Goal: Task Accomplishment & Management: Use online tool/utility

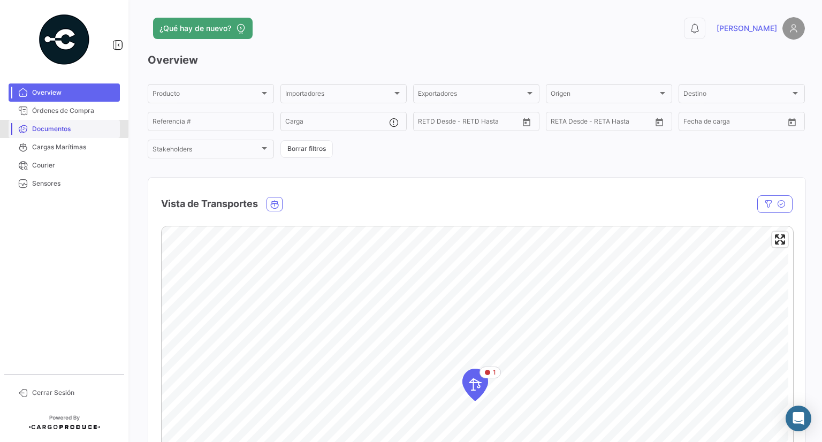
click at [39, 122] on link "Documentos" at bounding box center [64, 129] width 111 height 18
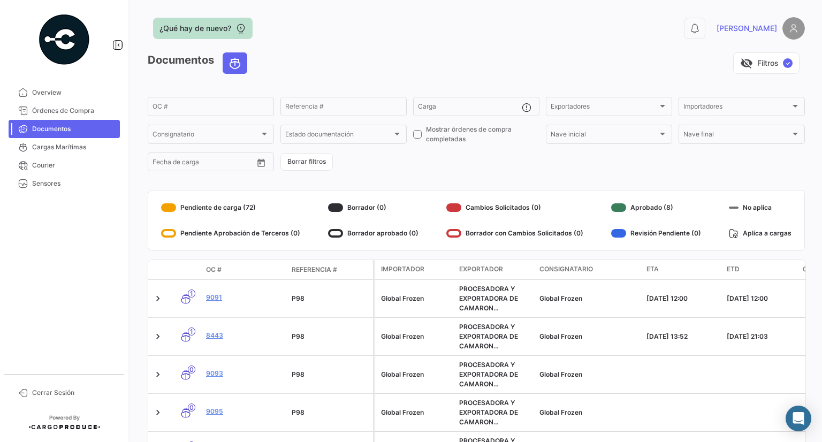
click at [217, 27] on span "¿Qué hay de nuevo?" at bounding box center [195, 28] width 72 height 11
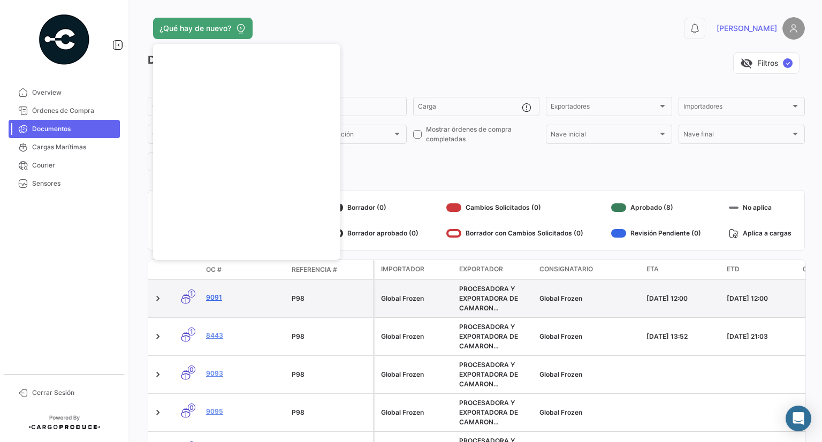
click at [213, 295] on link "9091" at bounding box center [244, 298] width 77 height 10
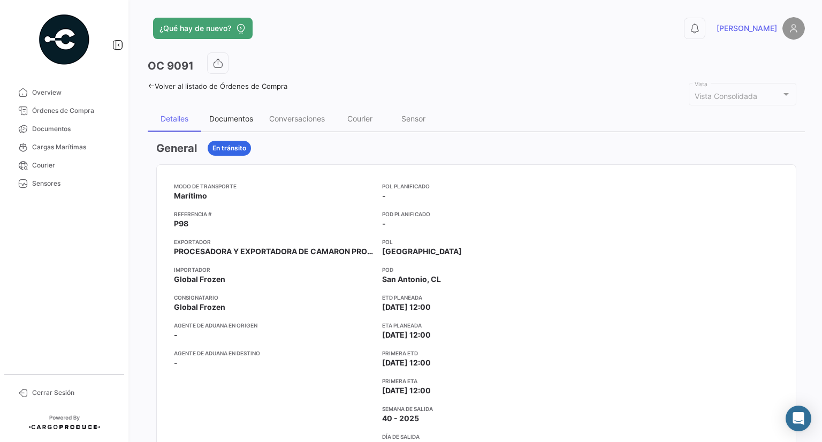
click at [240, 121] on div "Documentos" at bounding box center [231, 118] width 44 height 9
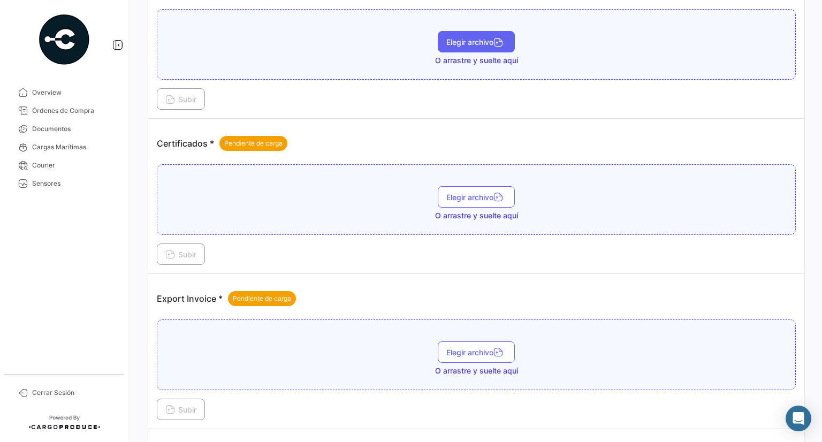
scroll to position [848, 0]
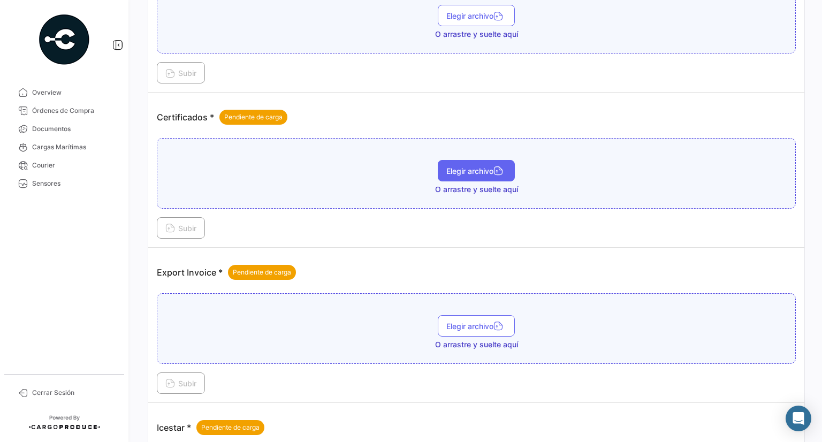
click at [465, 166] on span "Elegir archivo" at bounding box center [476, 170] width 60 height 9
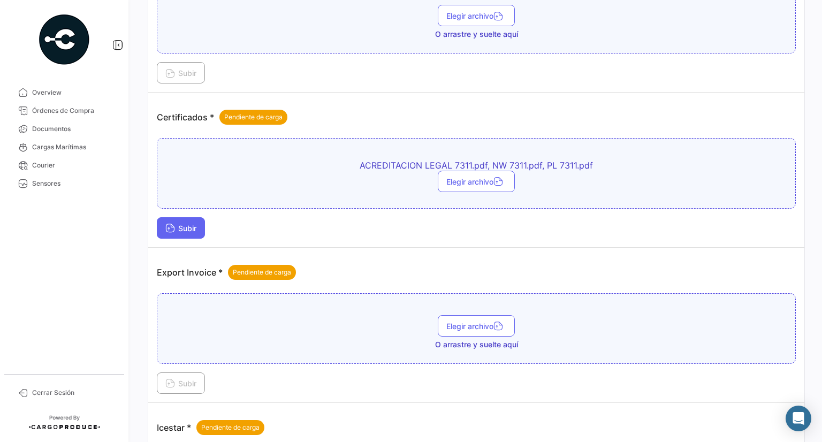
click at [179, 224] on span "Subir" at bounding box center [180, 228] width 31 height 9
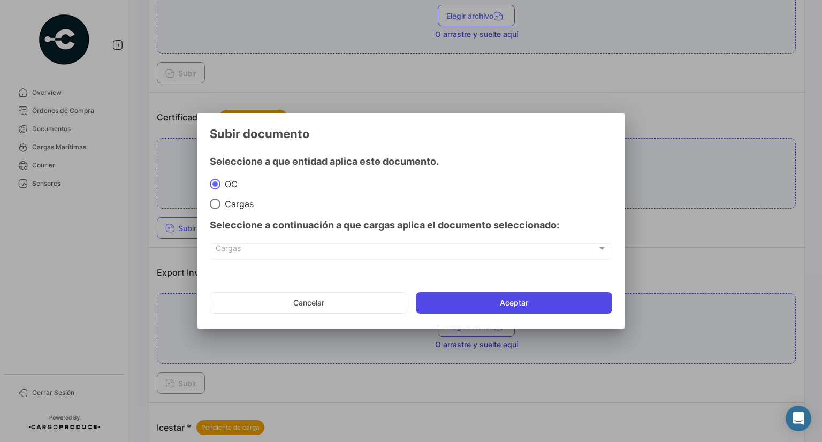
click at [516, 308] on button "Aceptar" at bounding box center [514, 302] width 196 height 21
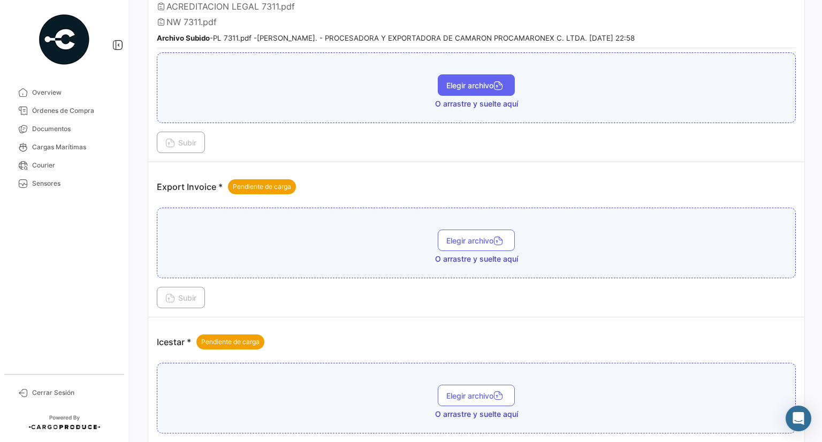
scroll to position [1048, 0]
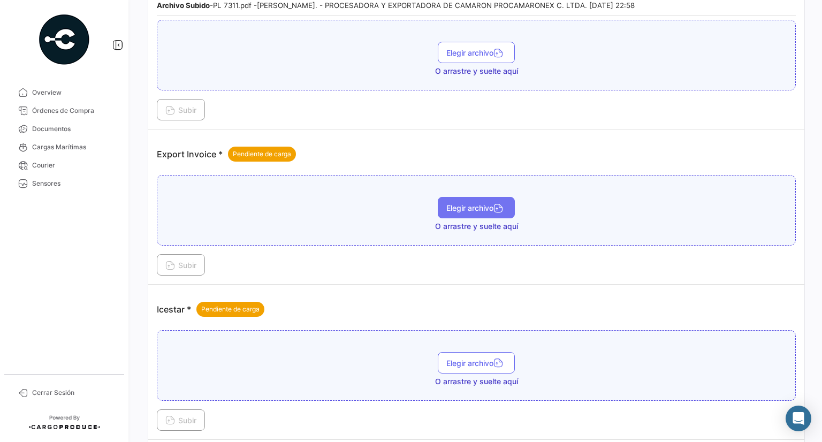
click at [476, 203] on span "Elegir archivo" at bounding box center [476, 207] width 60 height 9
click at [172, 262] on icon at bounding box center [170, 267] width 10 height 10
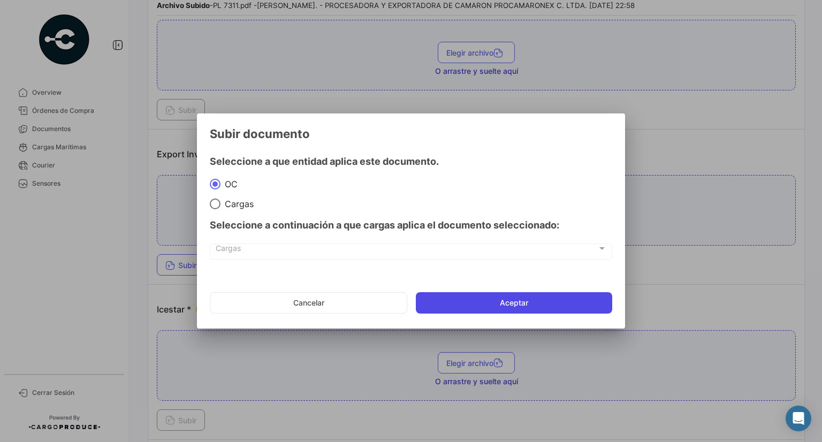
click at [516, 305] on button "Aceptar" at bounding box center [514, 302] width 196 height 21
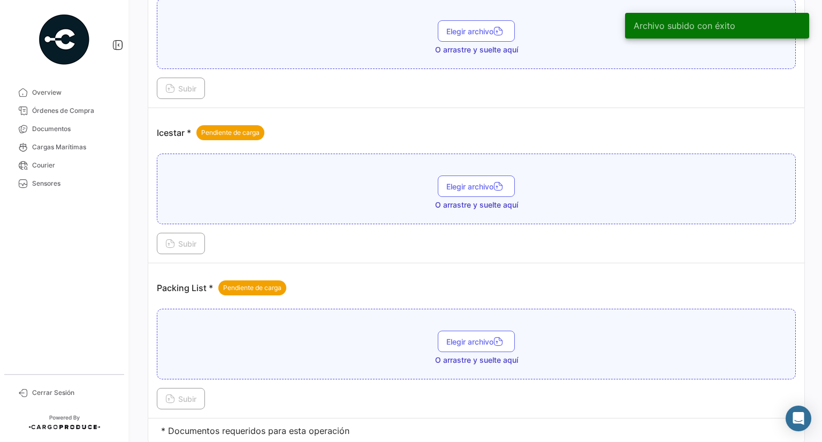
scroll to position [1301, 0]
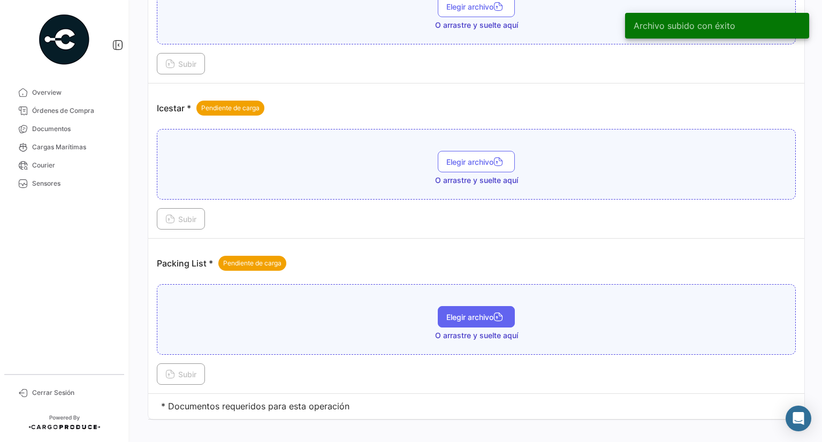
click at [480, 306] on button "Elegir archivo" at bounding box center [476, 316] width 77 height 21
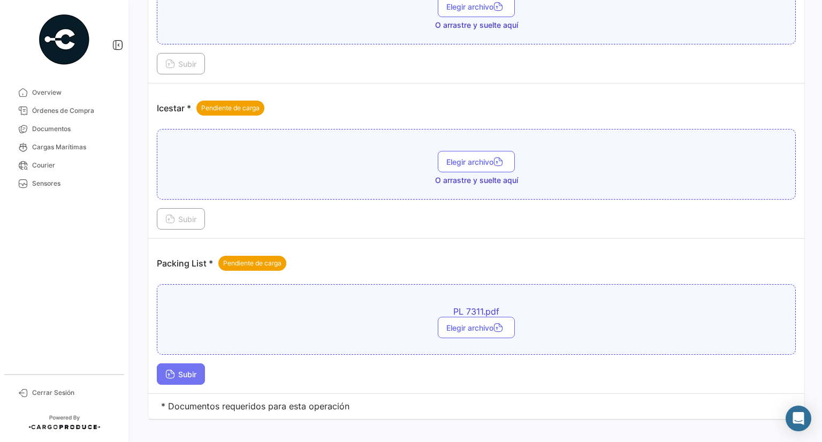
click at [181, 370] on span "Subir" at bounding box center [180, 374] width 31 height 9
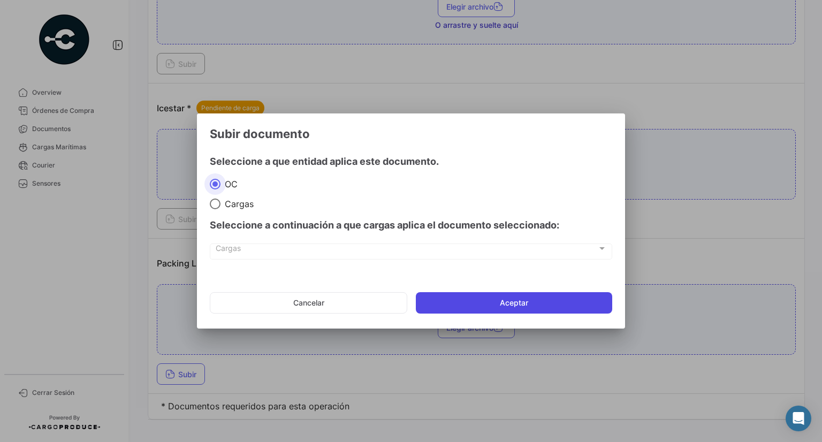
click at [513, 298] on button "Aceptar" at bounding box center [514, 302] width 196 height 21
